Goal: Find specific page/section: Find specific page/section

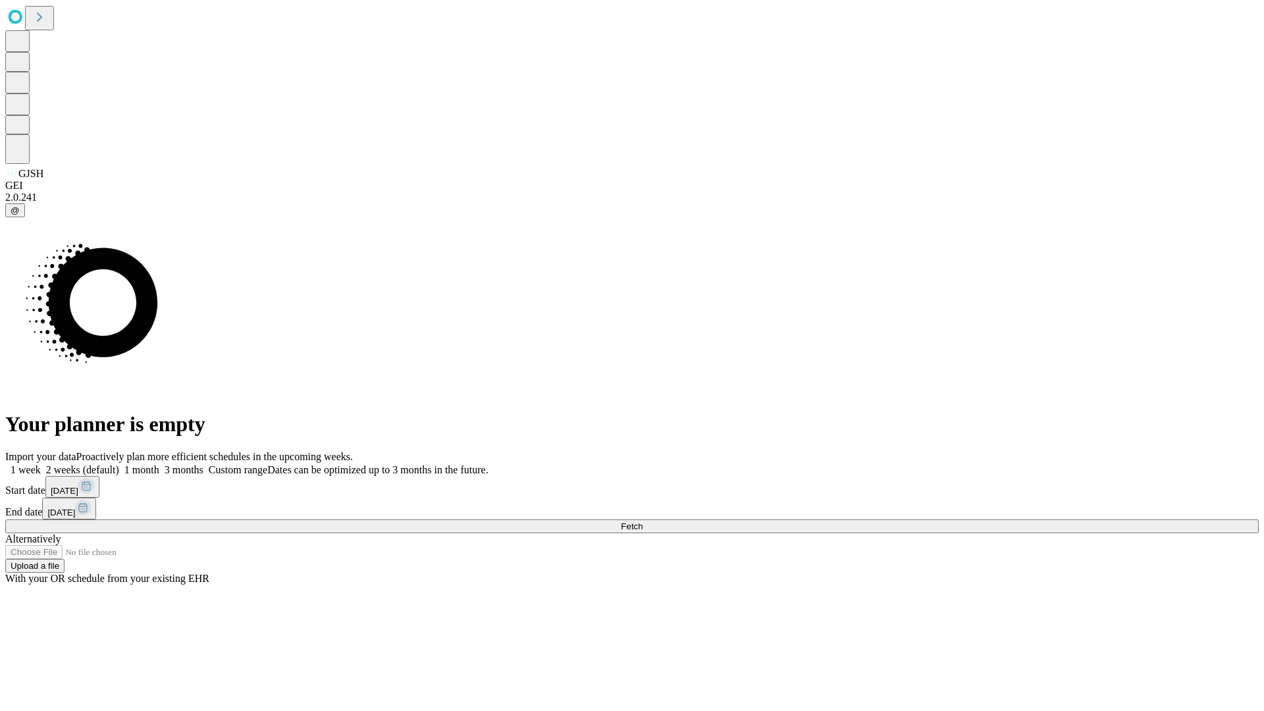
click at [642, 521] on span "Fetch" at bounding box center [632, 526] width 22 height 10
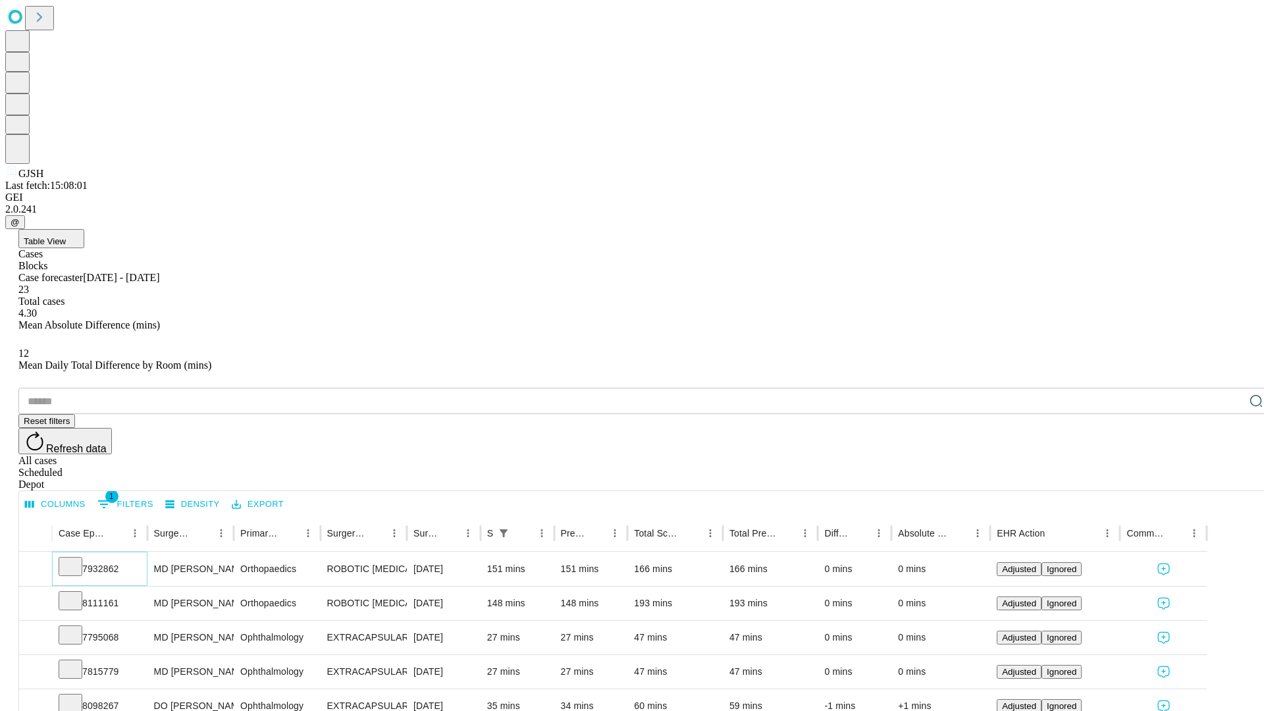
click at [77, 559] on icon at bounding box center [70, 565] width 13 height 13
